Goal: Navigation & Orientation: Go to known website

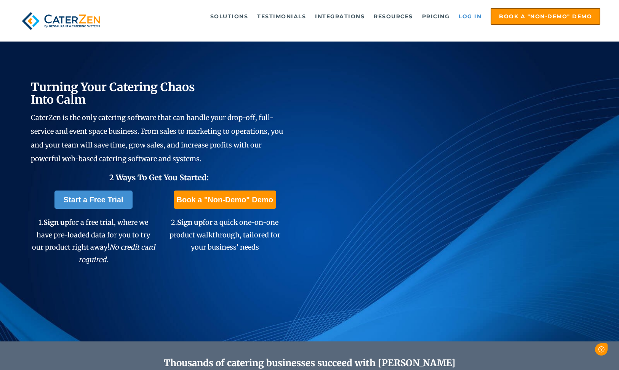
click at [472, 14] on link "Log in" at bounding box center [470, 16] width 30 height 15
click at [464, 11] on link "Log in" at bounding box center [470, 16] width 30 height 15
click at [475, 12] on link "Log in" at bounding box center [470, 16] width 30 height 15
